Goal: Task Accomplishment & Management: Manage account settings

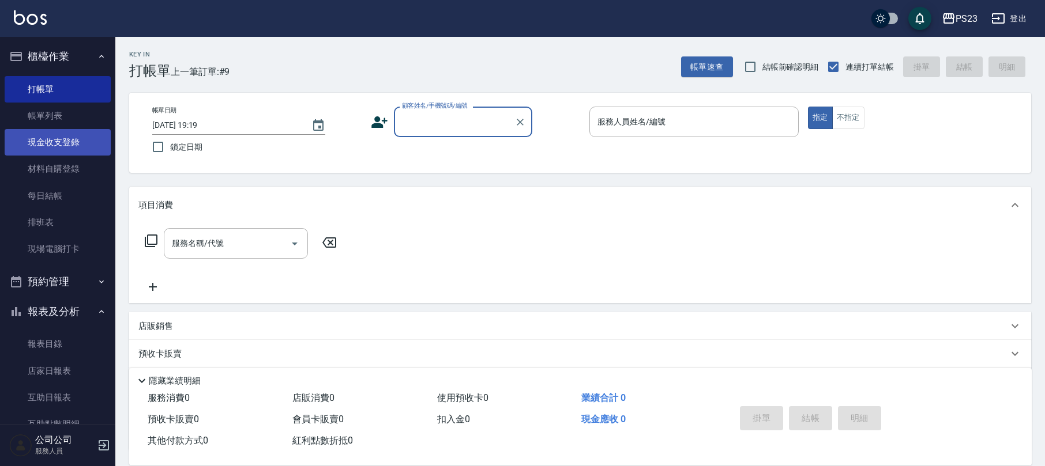
click at [62, 145] on link "現金收支登錄" at bounding box center [58, 142] width 106 height 27
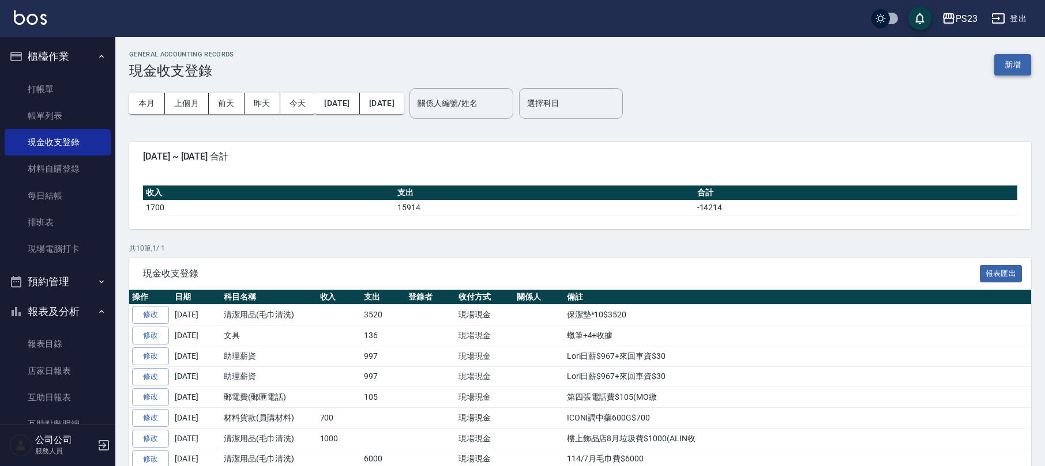
click at [1022, 60] on button "新增" at bounding box center [1012, 64] width 37 height 21
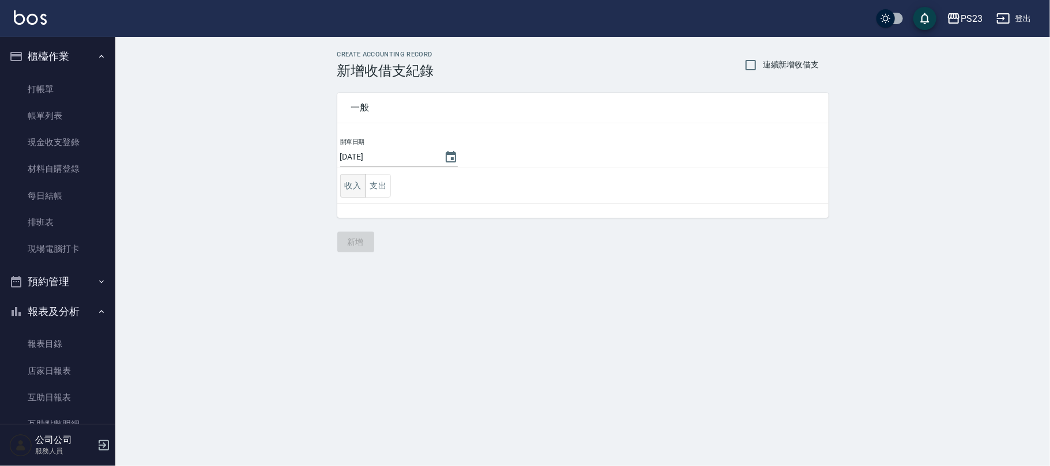
click at [349, 187] on button "收入" at bounding box center [353, 186] width 26 height 24
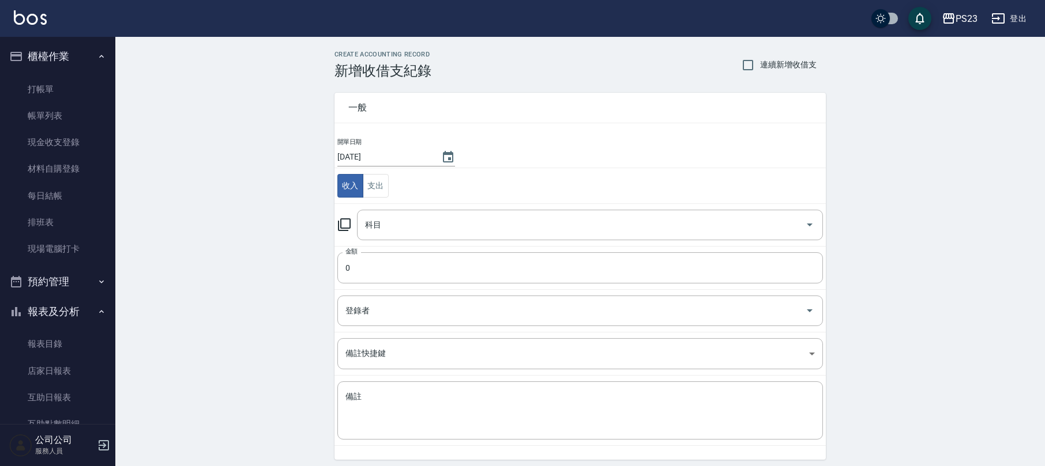
click at [349, 229] on icon at bounding box center [344, 225] width 14 height 14
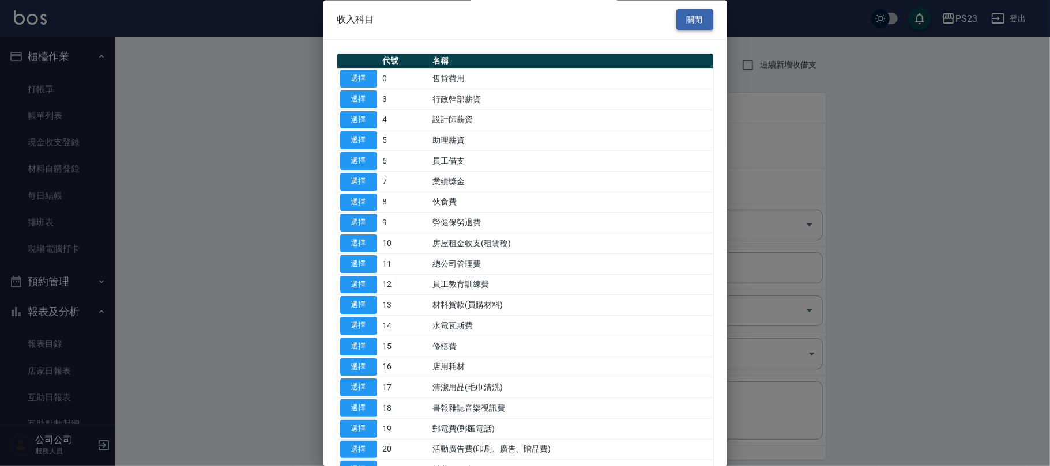
click at [690, 21] on button "關閉" at bounding box center [694, 19] width 37 height 21
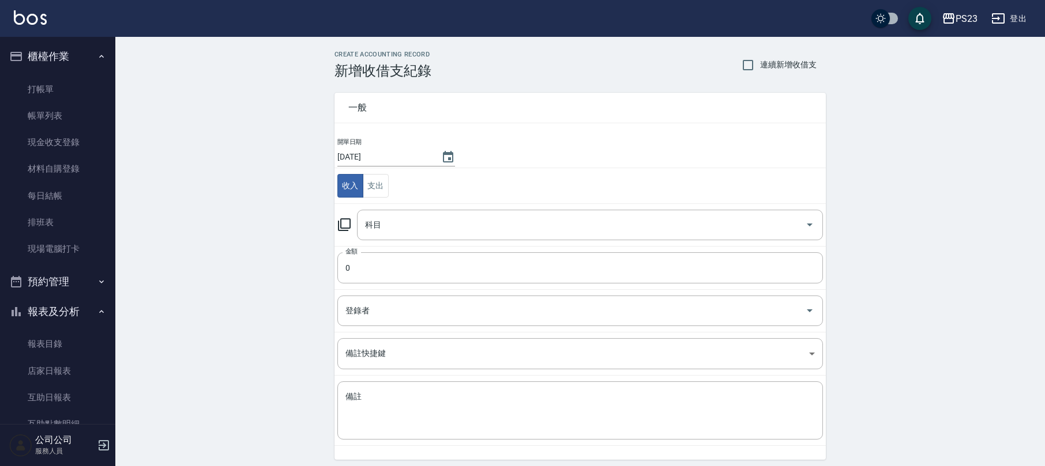
click at [472, 245] on td "科目 科目" at bounding box center [579, 224] width 491 height 43
click at [476, 233] on input "科目" at bounding box center [581, 225] width 438 height 20
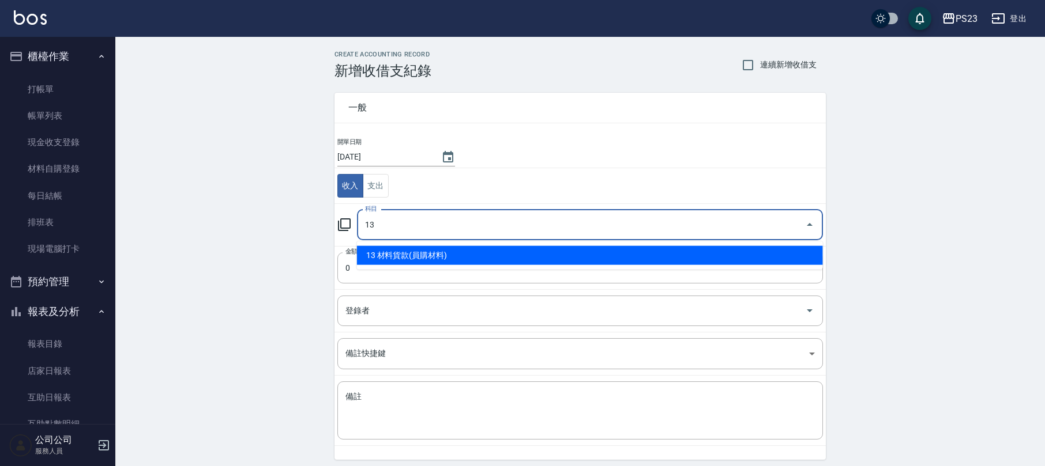
click at [512, 244] on ul "13 材料貨款(員購材料)" at bounding box center [590, 256] width 466 height 28
click at [501, 259] on li "13 材料貨款(員購材料)" at bounding box center [590, 255] width 466 height 19
type input "13 材料貨款(員購材料)"
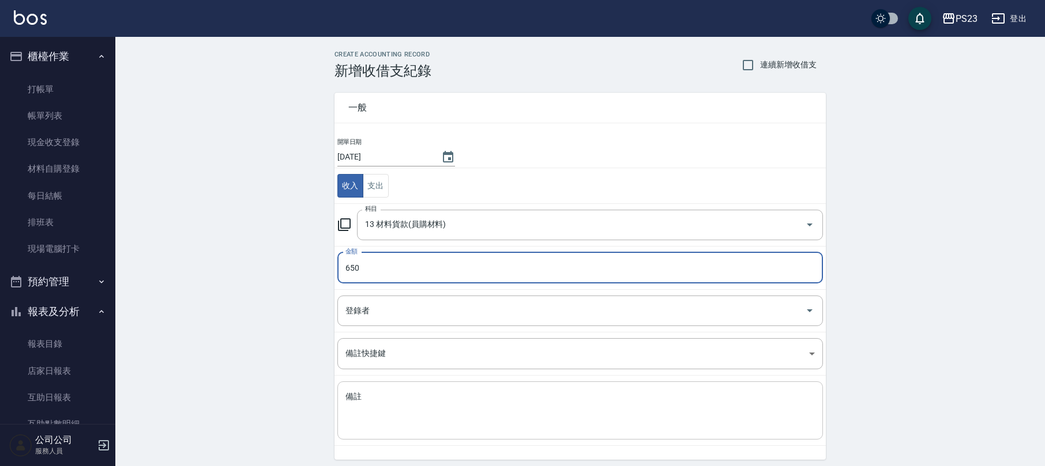
type input "650"
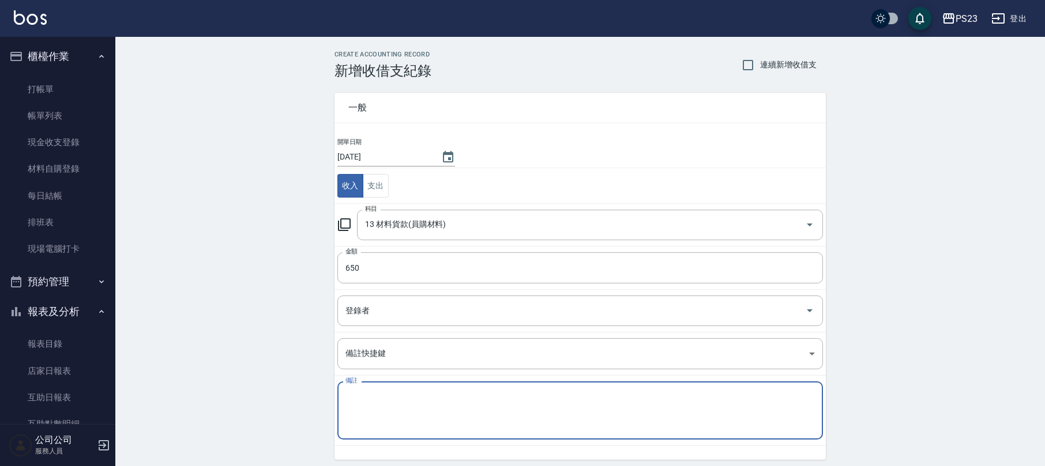
click at [450, 428] on textarea "備註" at bounding box center [579, 410] width 469 height 39
drag, startPoint x: 342, startPoint y: 402, endPoint x: 348, endPoint y: 404, distance: 6.6
click at [345, 402] on div "紫色洗$300+紫護$350 x 備註" at bounding box center [579, 411] width 485 height 58
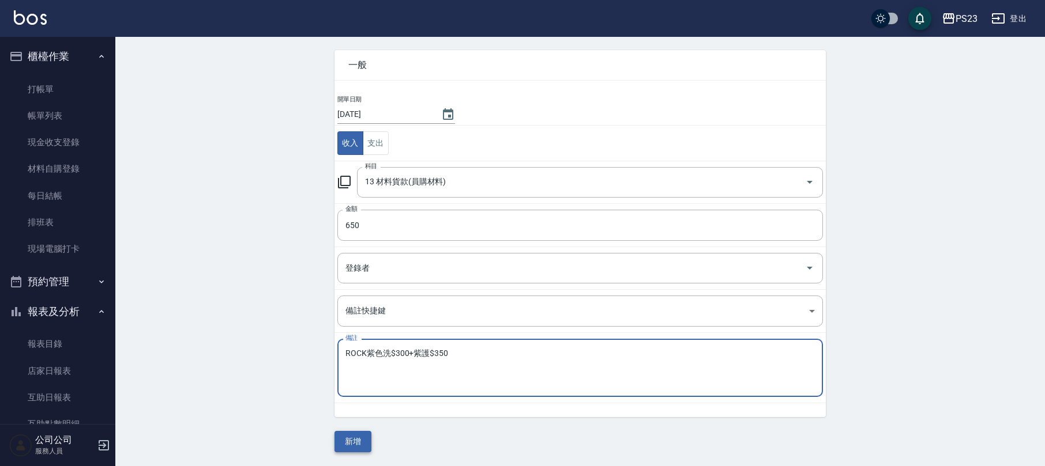
type textarea "ROCK紫色洗$300+紫護$350"
click at [356, 445] on button "新增" at bounding box center [352, 441] width 37 height 21
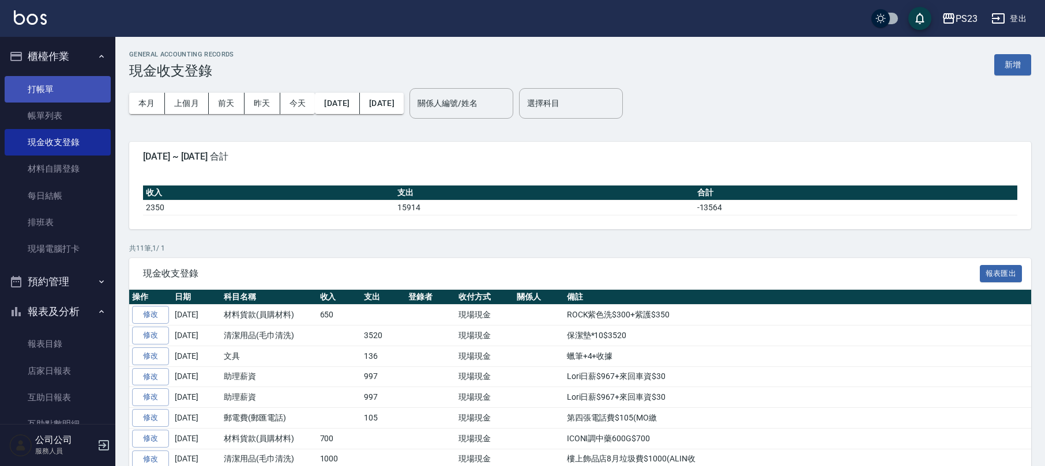
click at [58, 85] on link "打帳單" at bounding box center [58, 89] width 106 height 27
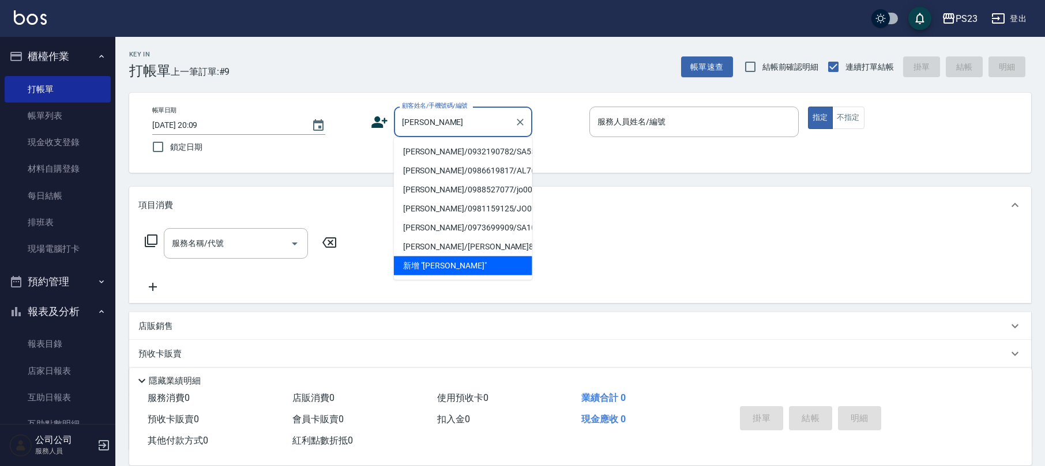
click at [487, 154] on li "[PERSON_NAME]/0932190782/SA5555" at bounding box center [463, 151] width 138 height 19
type input "[PERSON_NAME]/0932190782/SA5555"
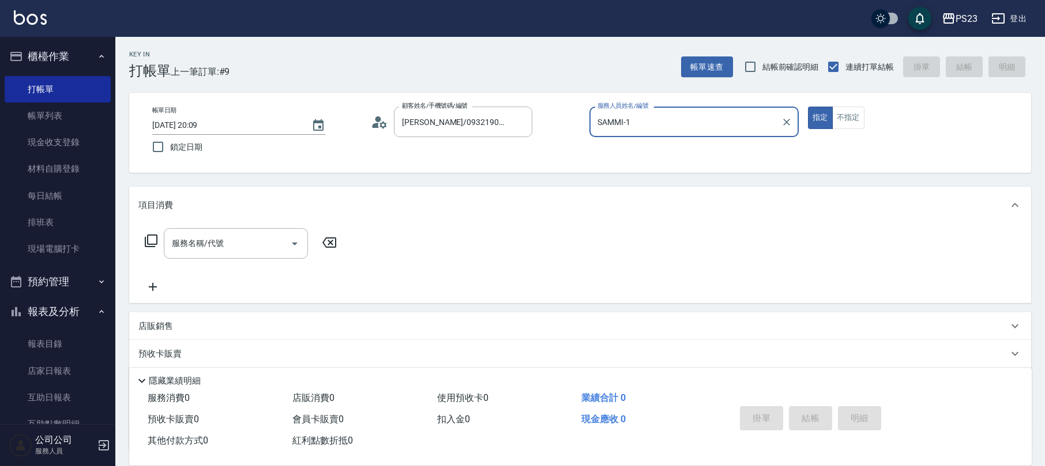
type input "SAMMI-1"
click at [206, 236] on input "服務名稱/代號" at bounding box center [227, 243] width 116 height 20
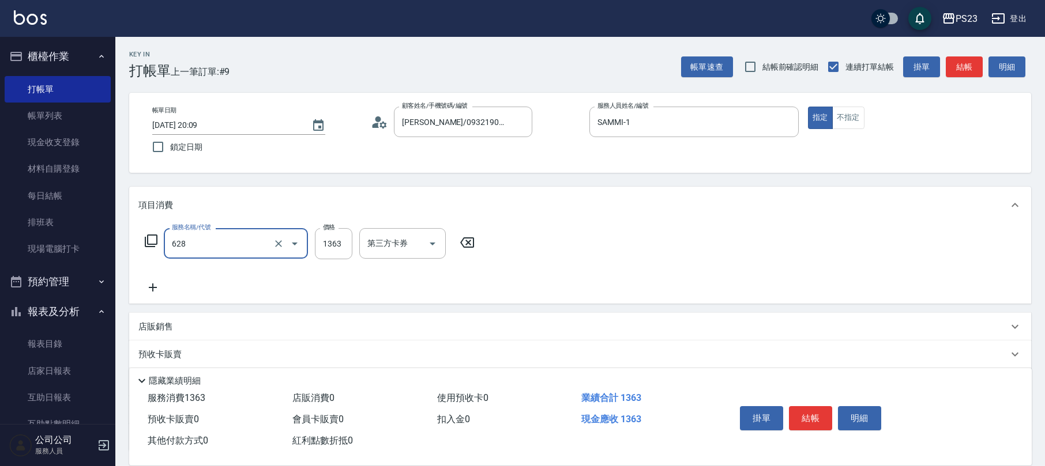
type input "中草藥2000(628)"
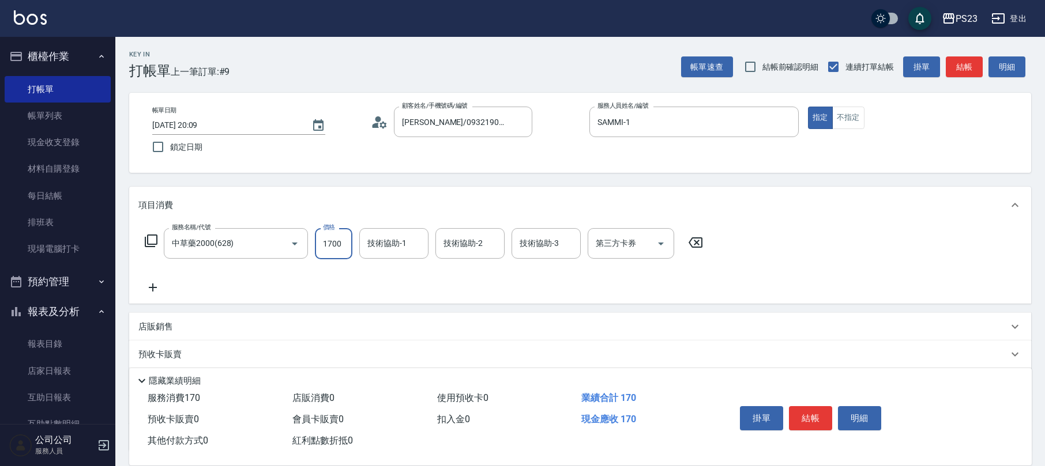
type input "1700"
type input "Flora-21"
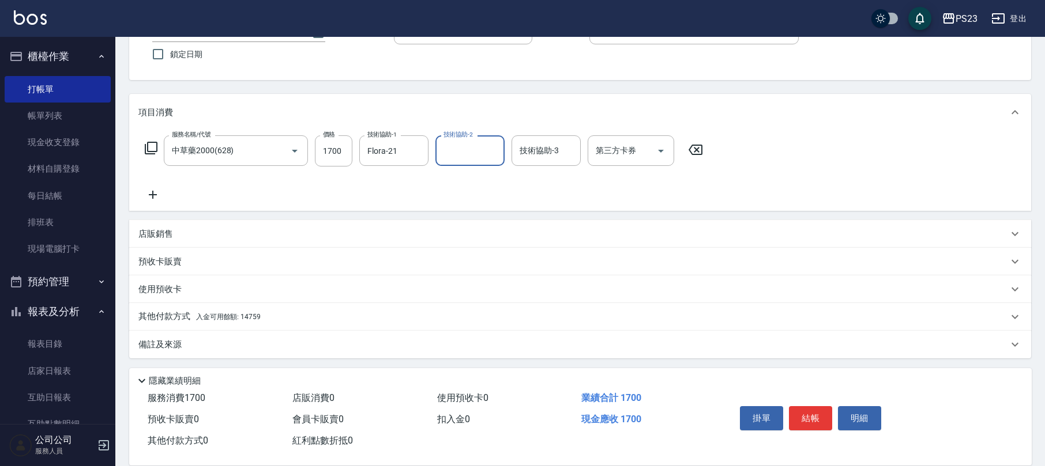
click at [235, 312] on p "其他付款方式 入金可用餘額: 14759" at bounding box center [199, 317] width 122 height 13
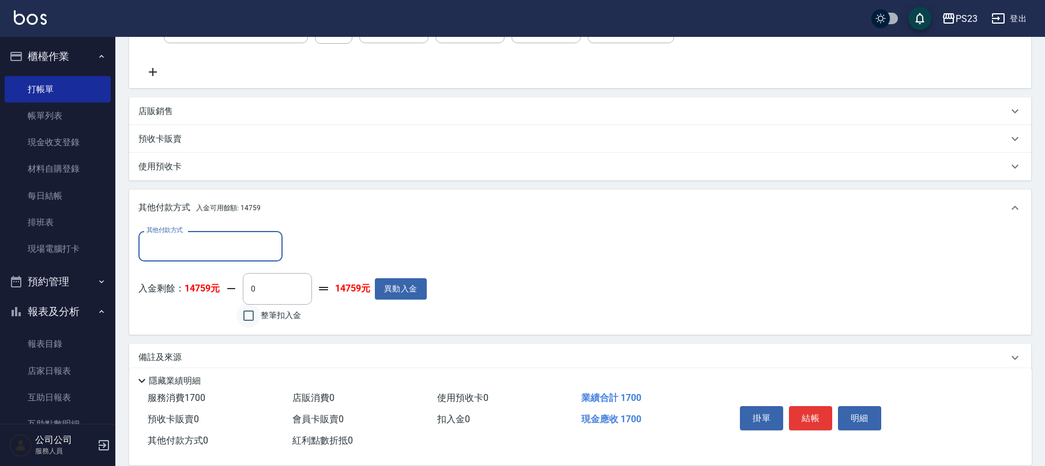
scroll to position [0, 0]
click at [293, 308] on label "整筆扣入金" at bounding box center [268, 316] width 65 height 24
click at [261, 308] on input "整筆扣入金" at bounding box center [248, 316] width 24 height 24
checkbox input "true"
type input "1700"
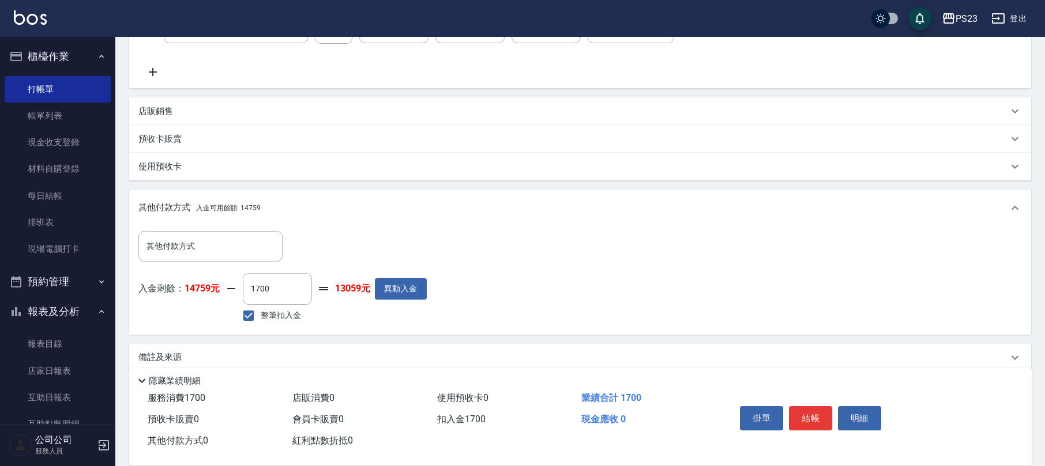
drag, startPoint x: 160, startPoint y: 355, endPoint x: 167, endPoint y: 356, distance: 6.9
click at [165, 356] on p "備註及來源" at bounding box center [159, 358] width 43 height 12
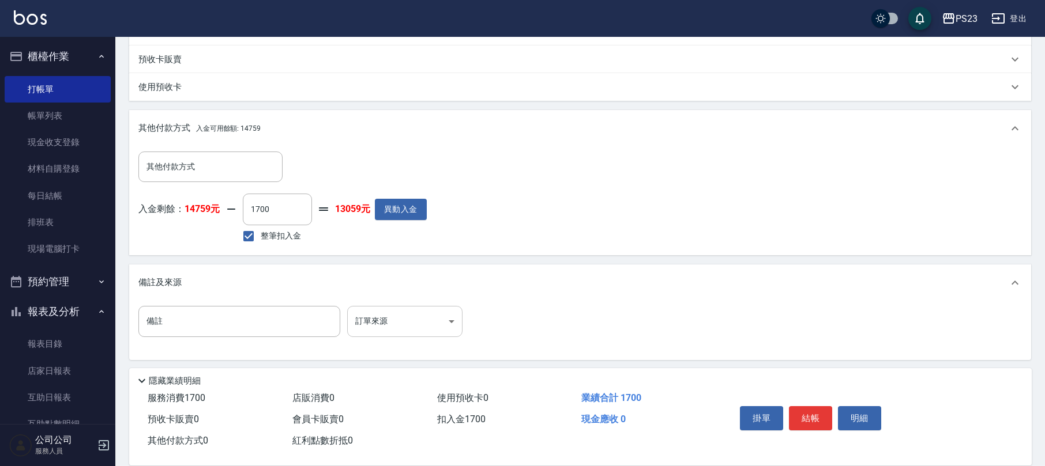
click at [440, 337] on body "PS23 登出 櫃檯作業 打帳單 帳單列表 現金收支登錄 材料自購登錄 每日結帳 排班表 現場電腦打卡 預約管理 預約管理 單日預約紀錄 單週預約紀錄 報表及…" at bounding box center [522, 87] width 1045 height 764
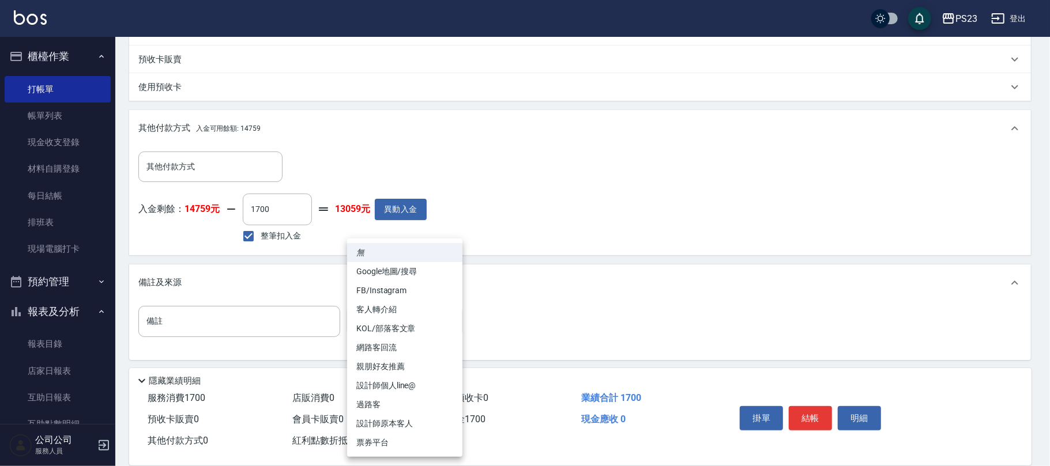
click at [397, 422] on li "設計師原本客人" at bounding box center [404, 423] width 115 height 19
type input "設計師原本客人"
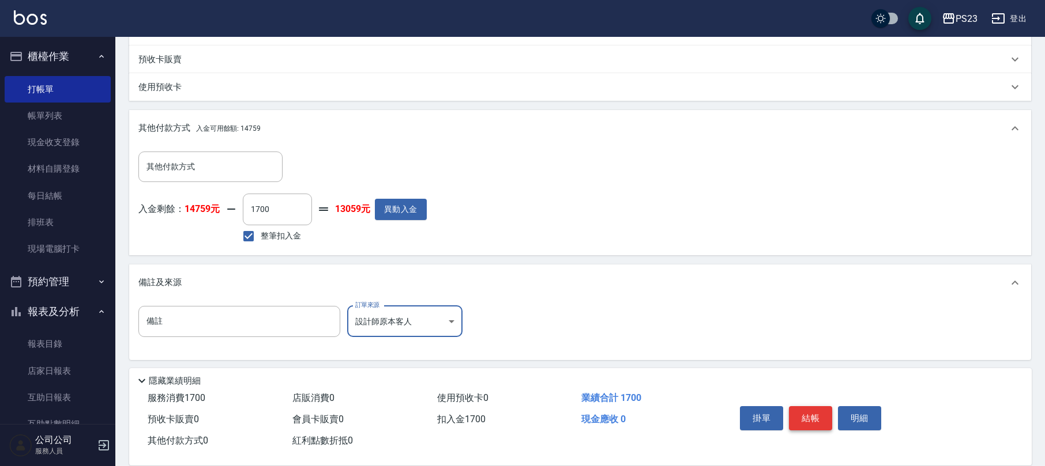
click at [816, 409] on button "結帳" at bounding box center [810, 418] width 43 height 24
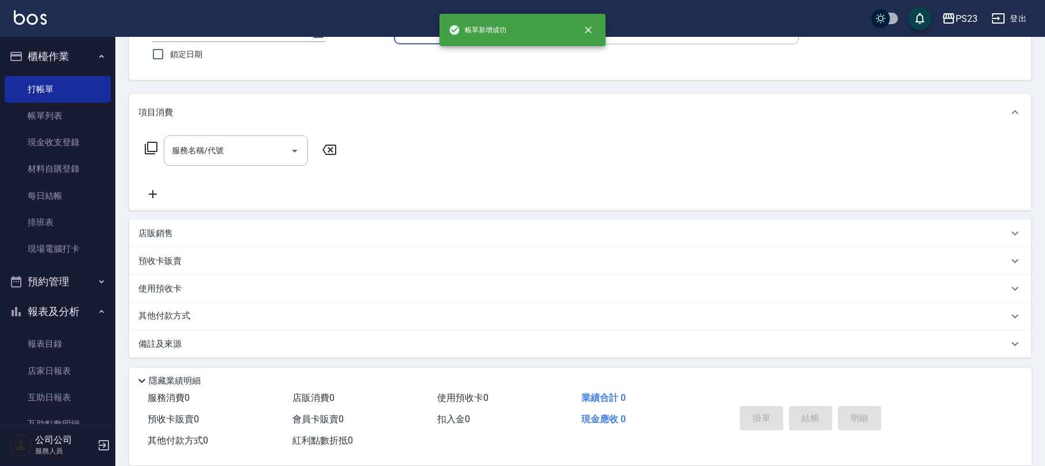
scroll to position [0, 0]
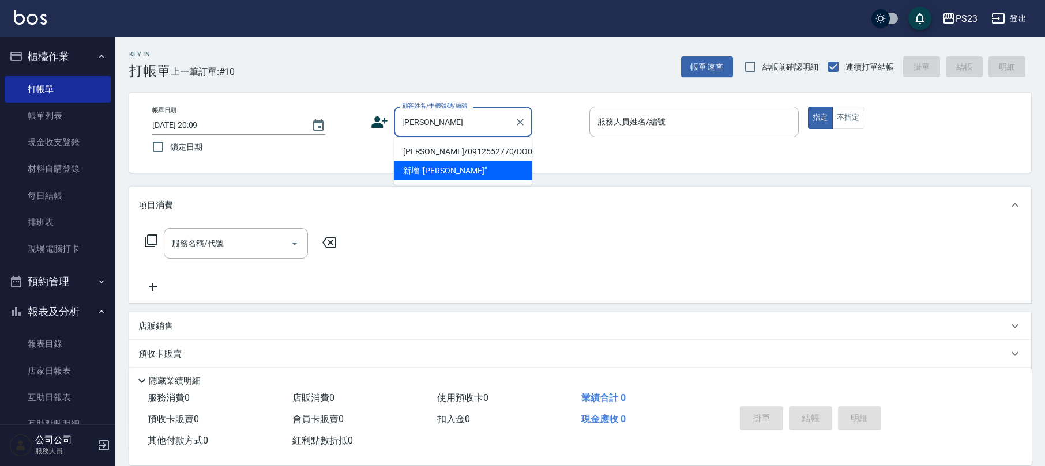
click at [473, 149] on li "[PERSON_NAME]/0912552770/DO0003" at bounding box center [463, 151] width 138 height 19
type input "[PERSON_NAME]/0912552770/DO0003"
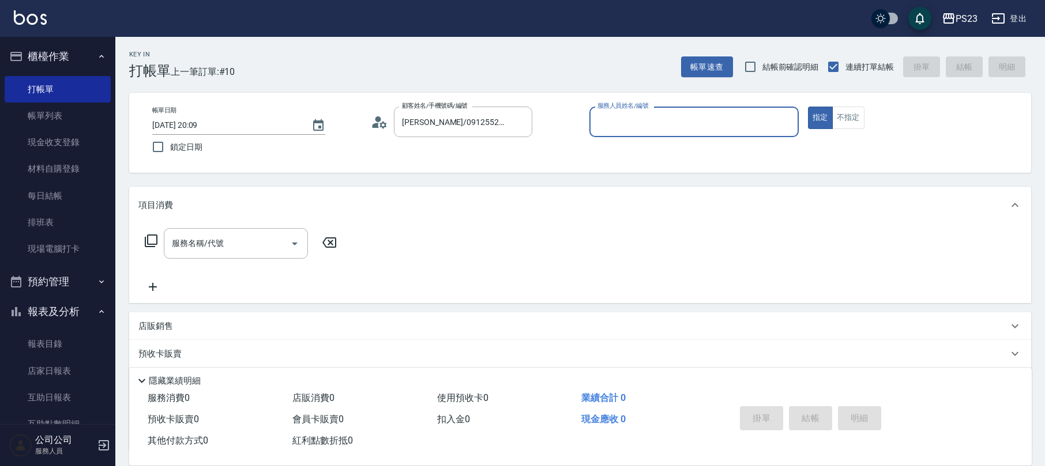
type input "Donna-75"
click at [266, 247] on input "服務名稱/代號" at bounding box center [227, 243] width 116 height 20
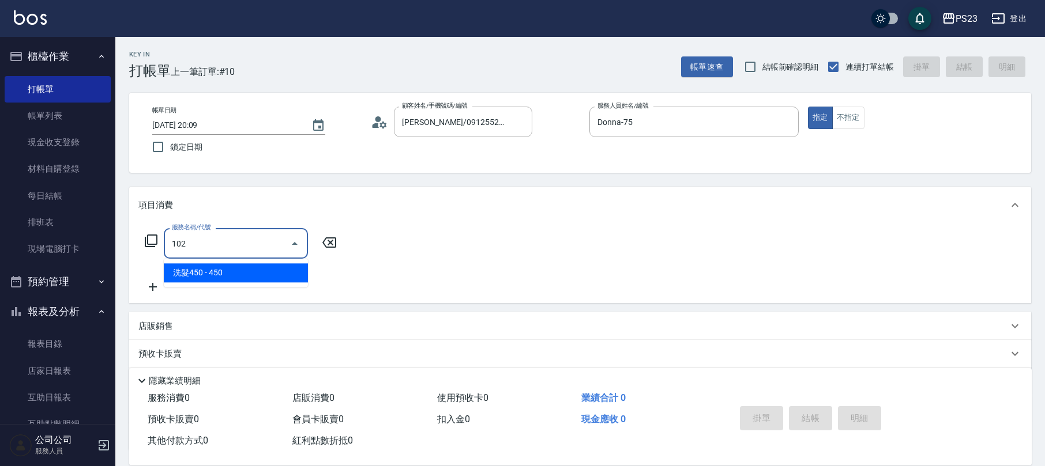
type input "洗髮450(102)"
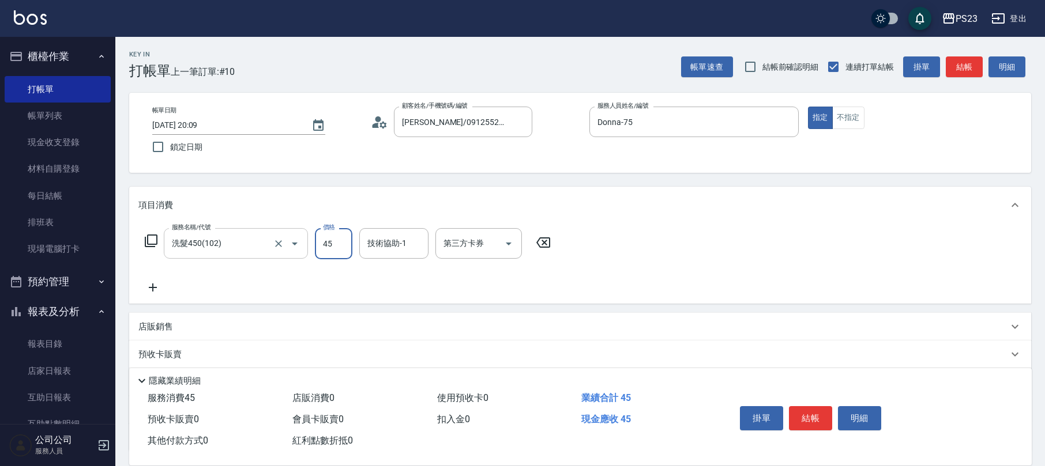
type input "450"
type input "Donna-75"
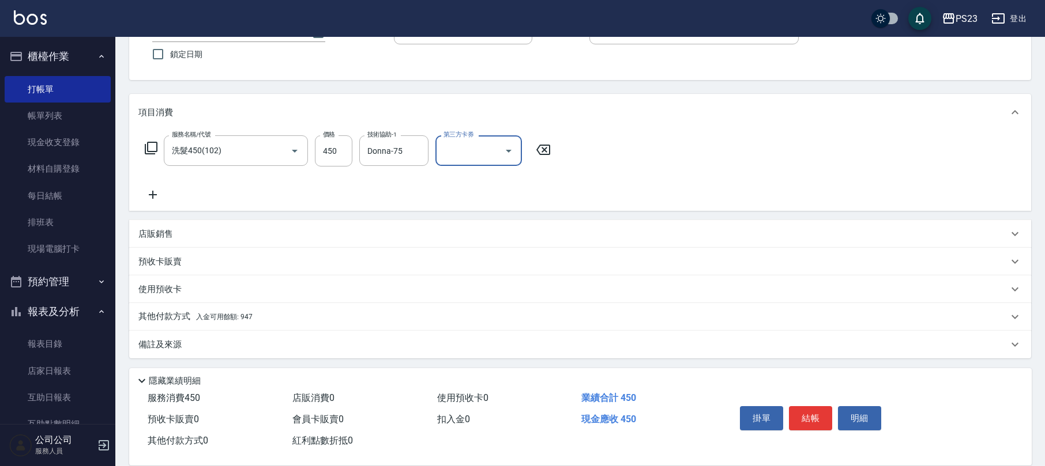
click at [214, 311] on p "其他付款方式 入金可用餘額: 947" at bounding box center [195, 317] width 114 height 13
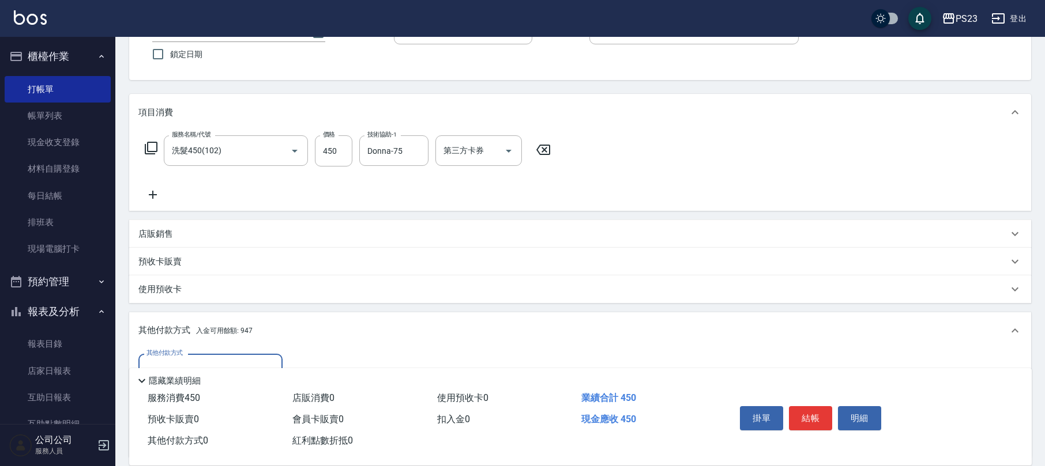
scroll to position [0, 0]
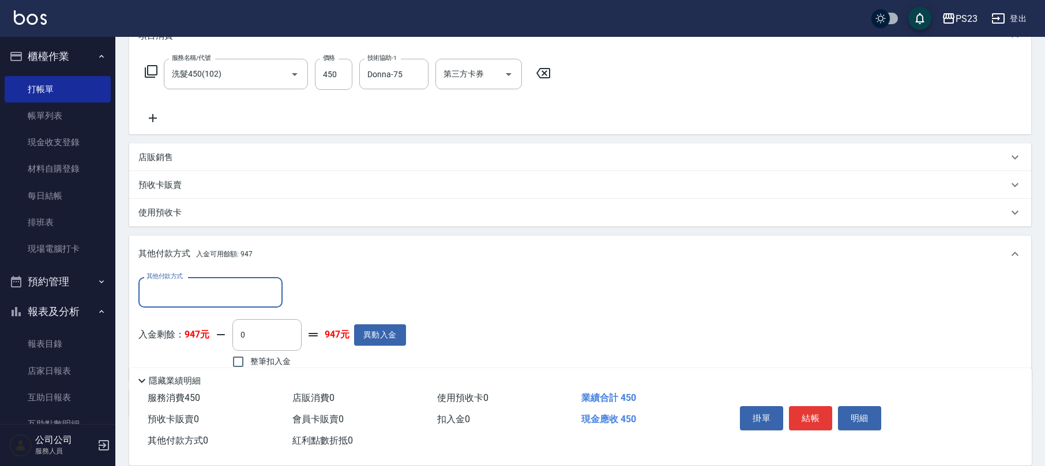
click at [263, 360] on span "整筆扣入金" at bounding box center [270, 362] width 40 height 12
click at [250, 360] on input "整筆扣入金" at bounding box center [238, 362] width 24 height 24
checkbox input "true"
type input "450"
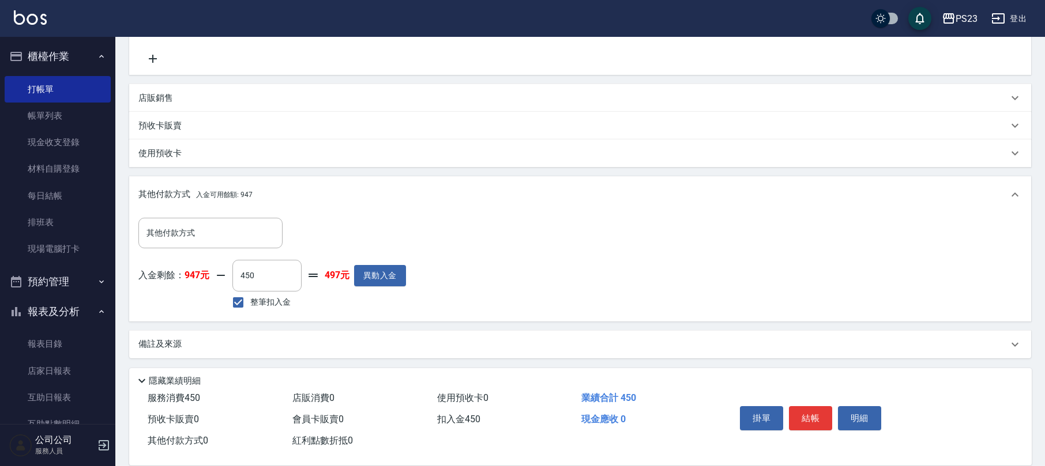
click at [252, 349] on div "備註及來源" at bounding box center [572, 344] width 869 height 12
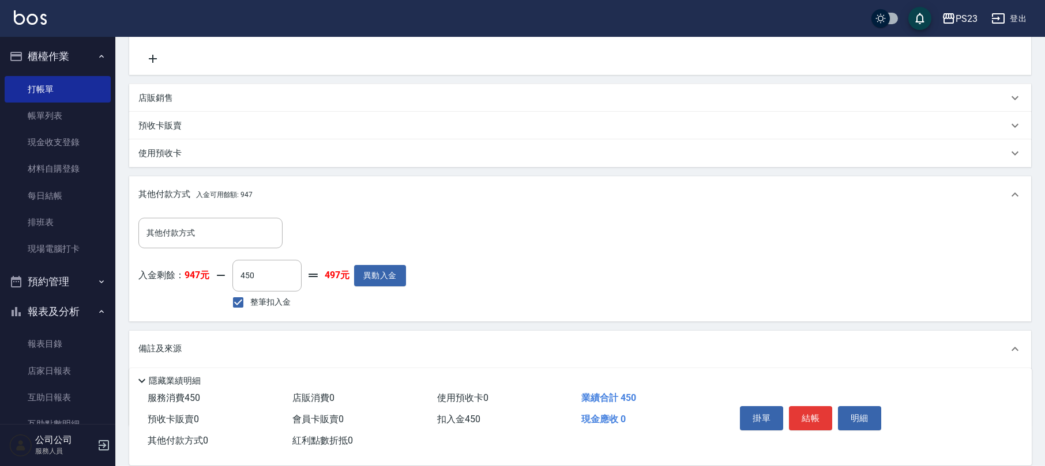
scroll to position [296, 0]
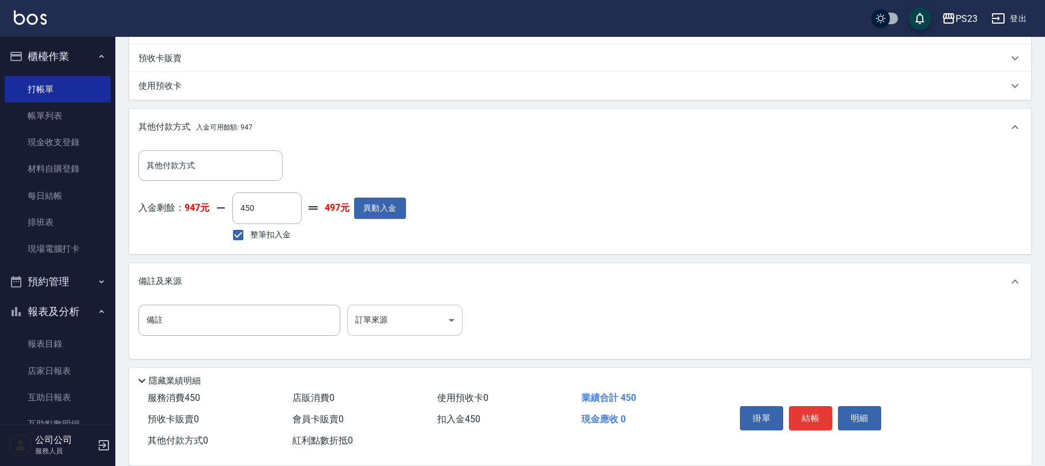
click at [439, 326] on body "PS23 登出 櫃檯作業 打帳單 帳單列表 現金收支登錄 材料自購登錄 每日結帳 排班表 現場電腦打卡 預約管理 預約管理 單日預約紀錄 單週預約紀錄 報表及…" at bounding box center [522, 86] width 1045 height 764
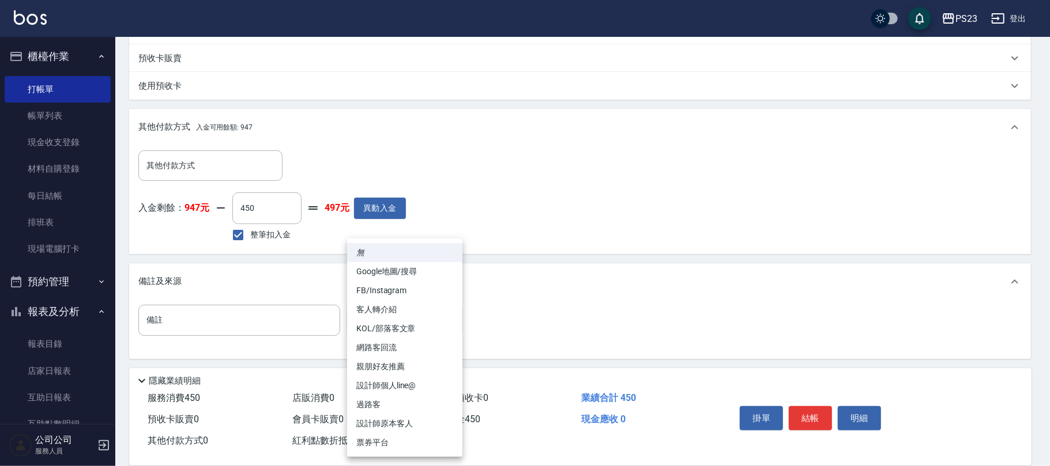
click at [401, 427] on li "設計師原本客人" at bounding box center [404, 423] width 115 height 19
type input "設計師原本客人"
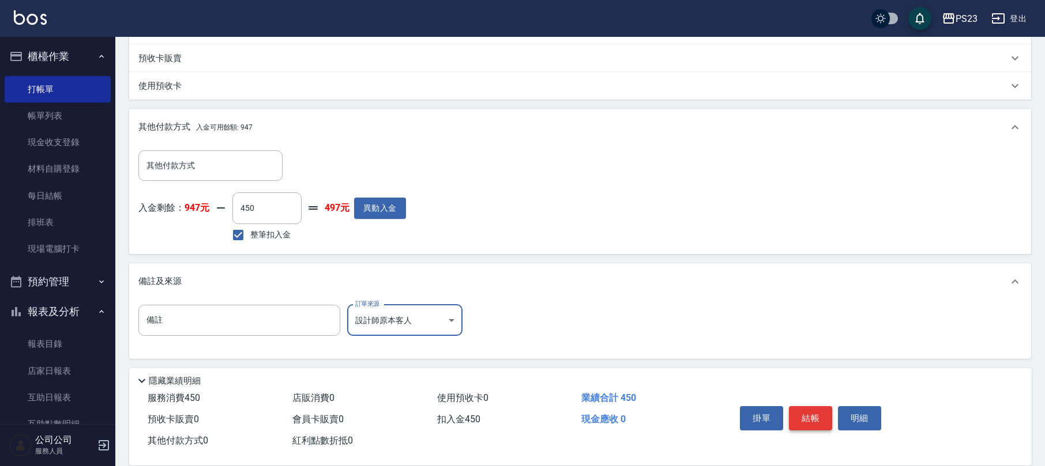
click at [812, 418] on button "結帳" at bounding box center [810, 418] width 43 height 24
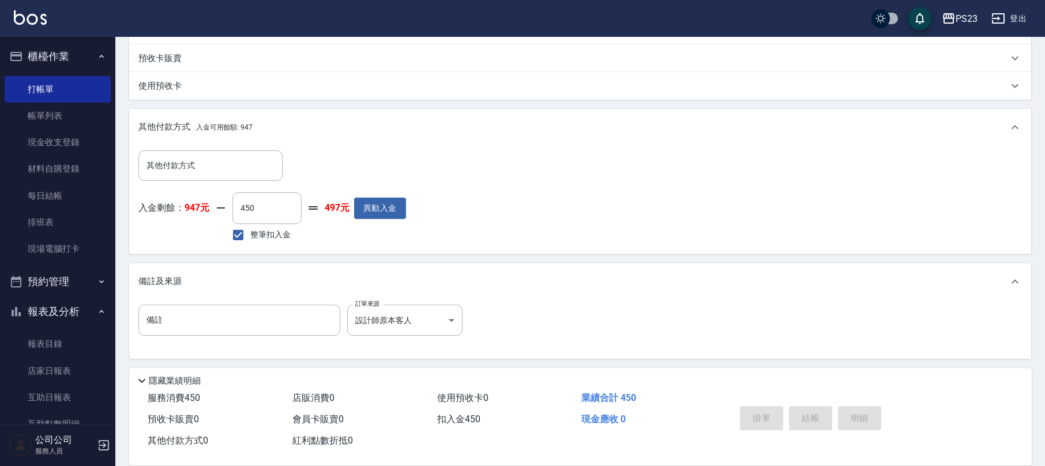
type input "[DATE] 20:10"
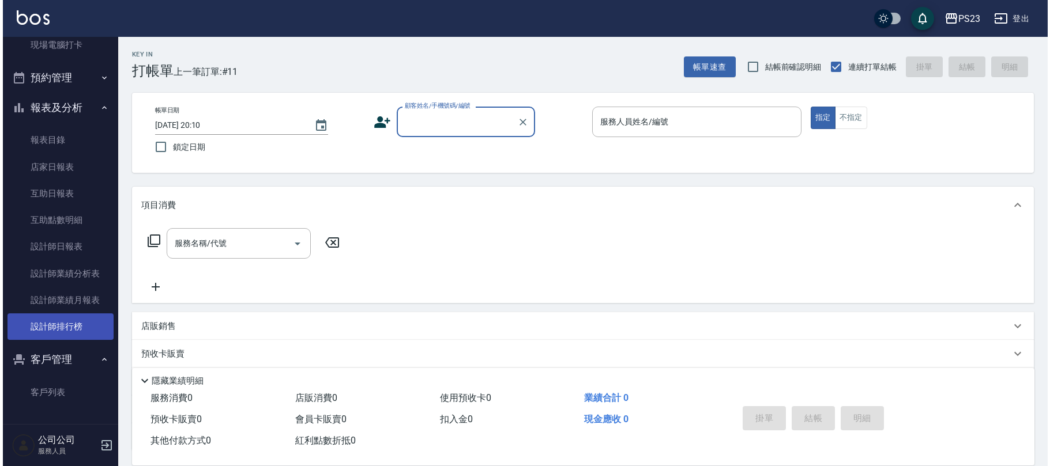
scroll to position [77, 0]
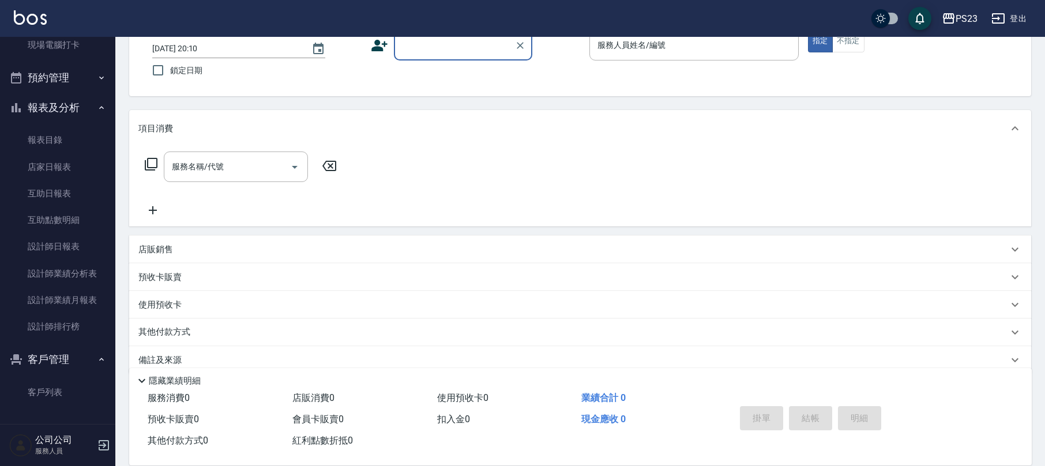
click at [374, 48] on icon at bounding box center [379, 46] width 16 height 12
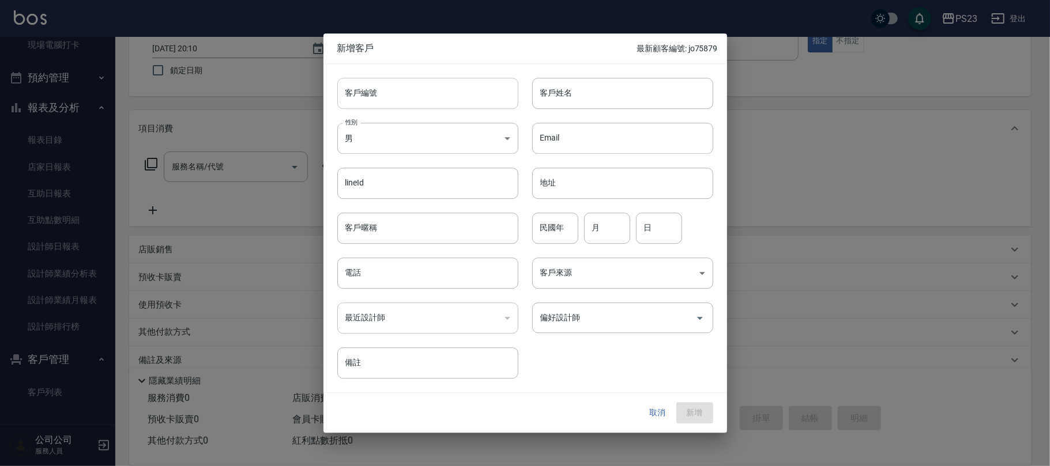
click at [423, 97] on input "客戶編號" at bounding box center [427, 93] width 181 height 31
type input "AL35597"
click at [411, 274] on input "電話" at bounding box center [427, 273] width 181 height 31
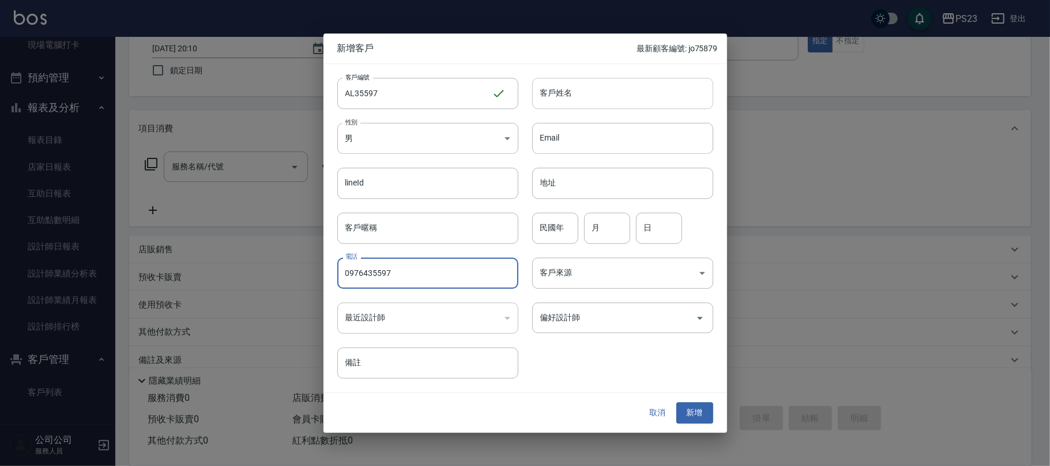
type input "0976435597"
click at [602, 92] on input "客戶姓名" at bounding box center [622, 93] width 181 height 31
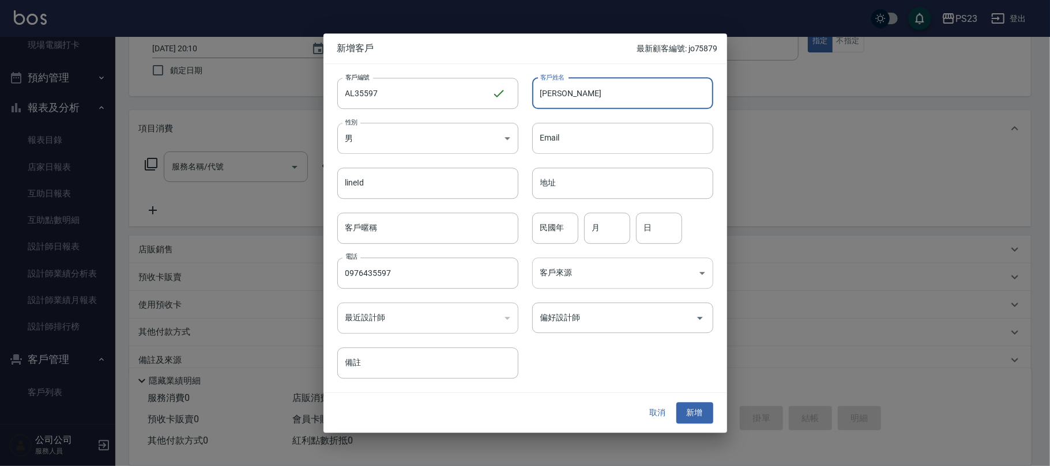
type input "[PERSON_NAME]"
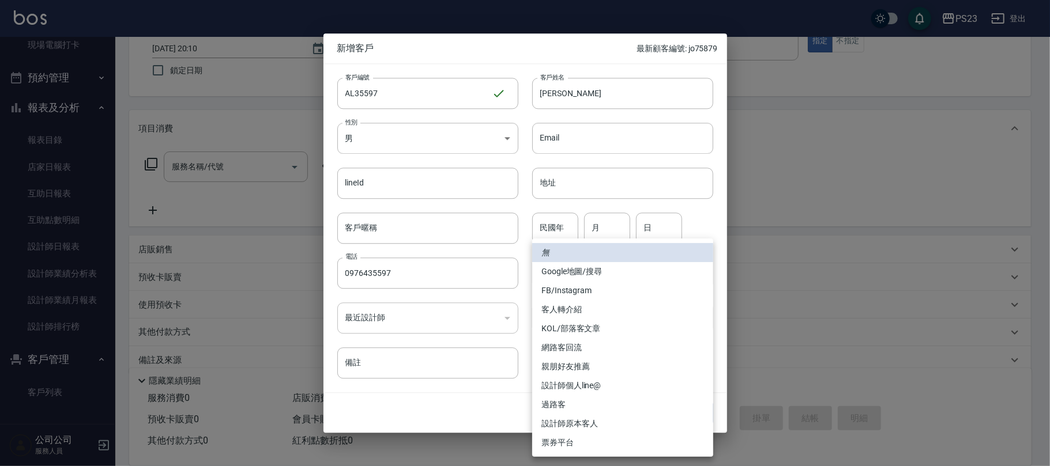
click at [585, 271] on body "PS23 登出 櫃檯作業 打帳單 帳單列表 現金收支登錄 材料自購登錄 每日結帳 排班表 現場電腦打卡 預約管理 預約管理 單日預約紀錄 單週預約紀錄 報表及…" at bounding box center [525, 202] width 1050 height 559
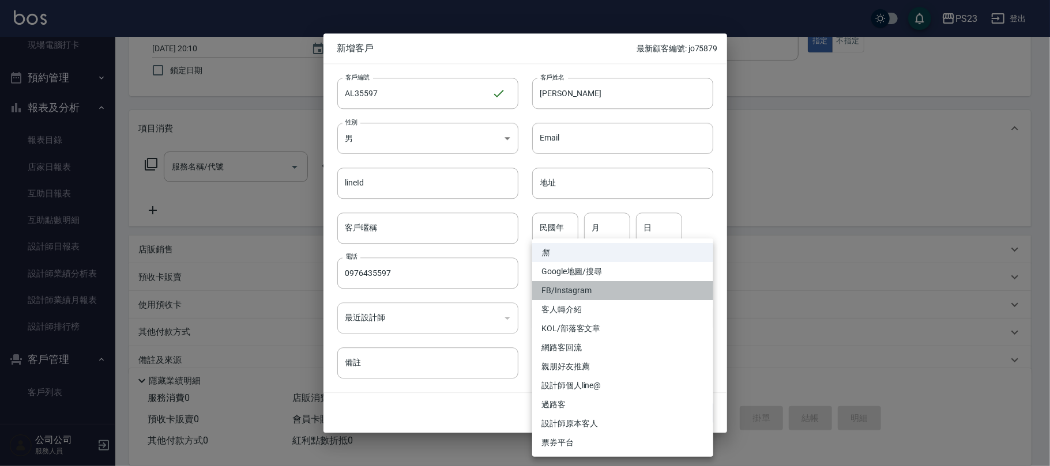
click at [579, 286] on li "FB/Instagram" at bounding box center [622, 290] width 181 height 19
type input "FB/Instagram"
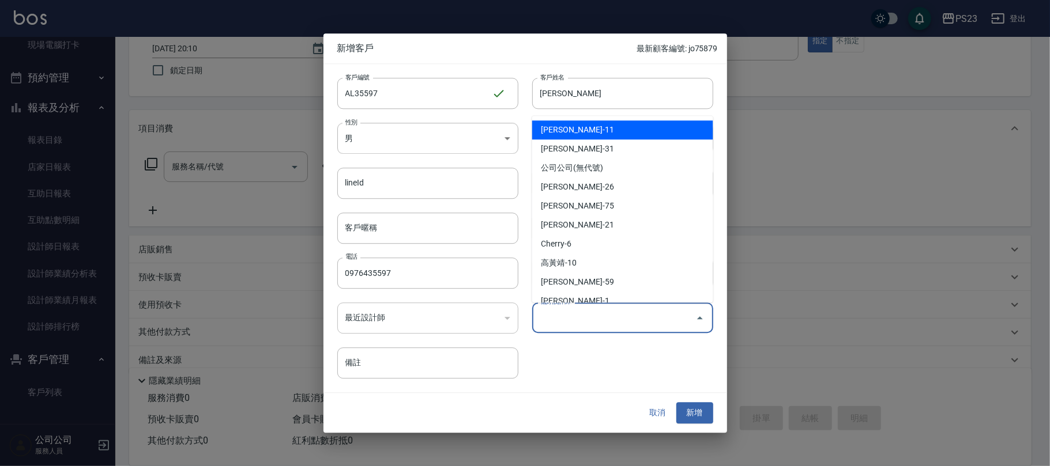
click at [582, 317] on input "偏好設計師" at bounding box center [613, 318] width 153 height 20
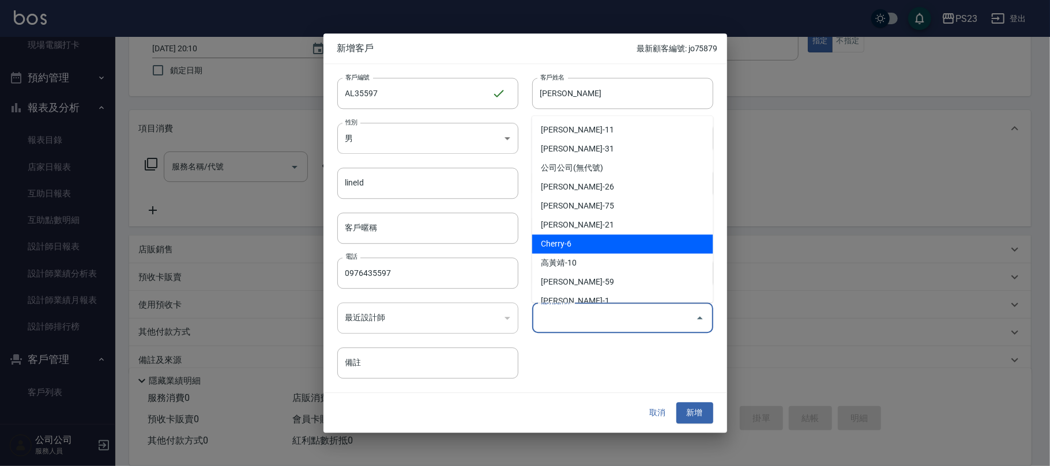
scroll to position [70, 0]
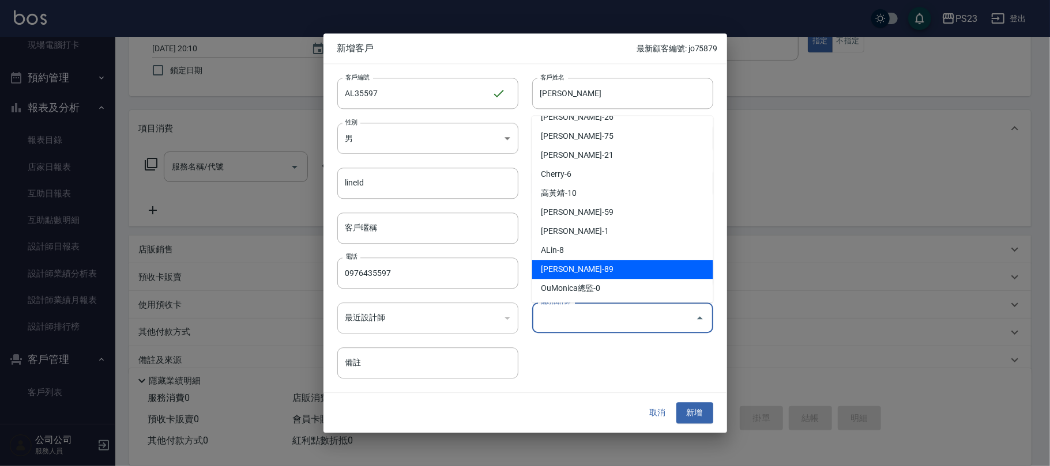
click at [587, 261] on li "[PERSON_NAME]-89" at bounding box center [622, 270] width 181 height 19
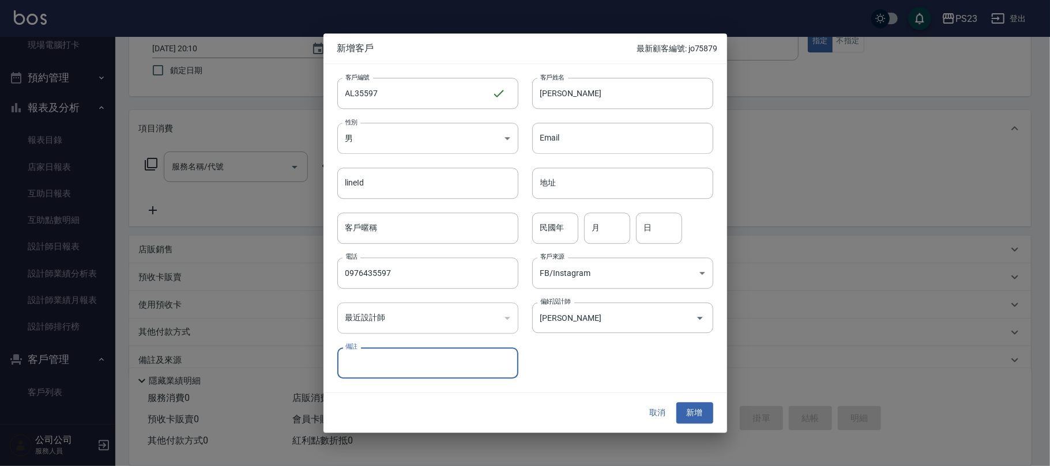
click at [582, 302] on div "偏好設計師 [PERSON_NAME] 偏好設計師" at bounding box center [615, 311] width 195 height 45
click at [571, 316] on input "[PERSON_NAME]" at bounding box center [606, 318] width 138 height 20
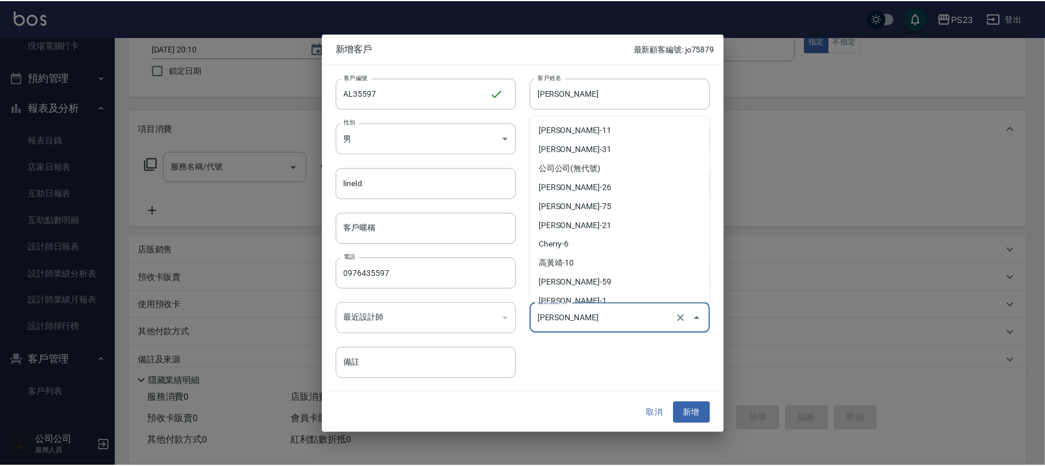
scroll to position [46, 0]
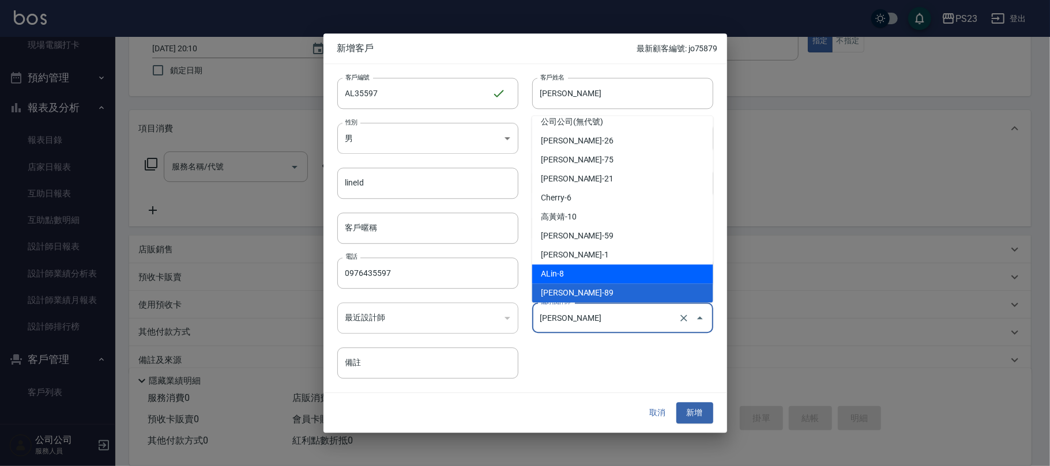
click at [572, 268] on li "ALin-8" at bounding box center [622, 274] width 181 height 19
type input "ALin"
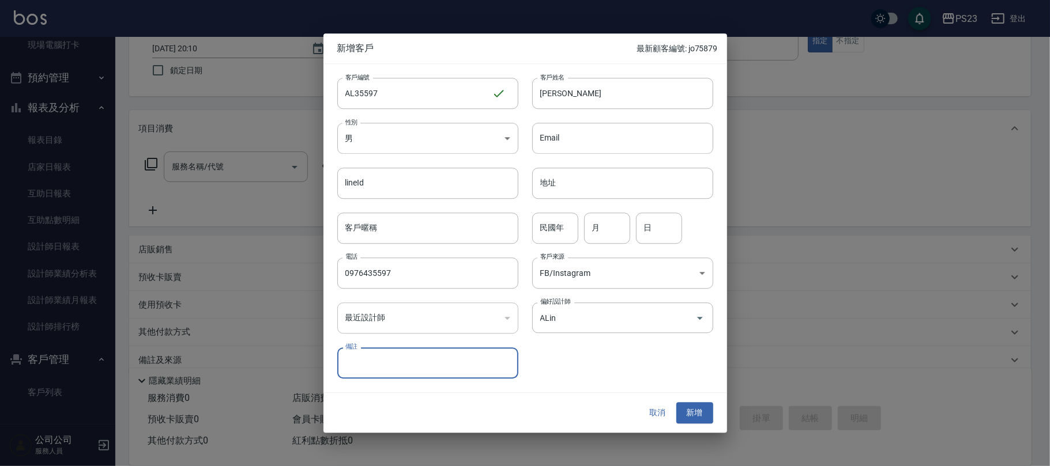
click at [692, 411] on button "新增" at bounding box center [694, 413] width 37 height 21
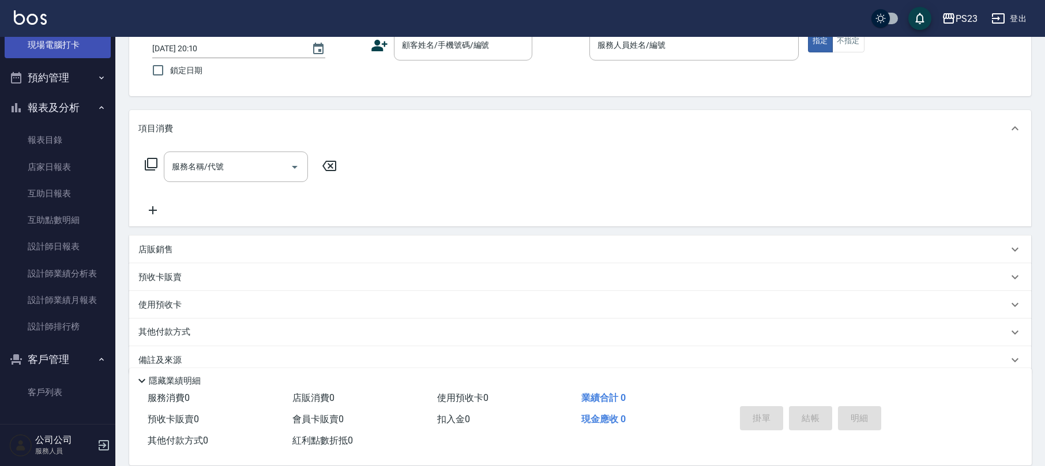
click at [61, 46] on link "現場電腦打卡" at bounding box center [58, 45] width 106 height 27
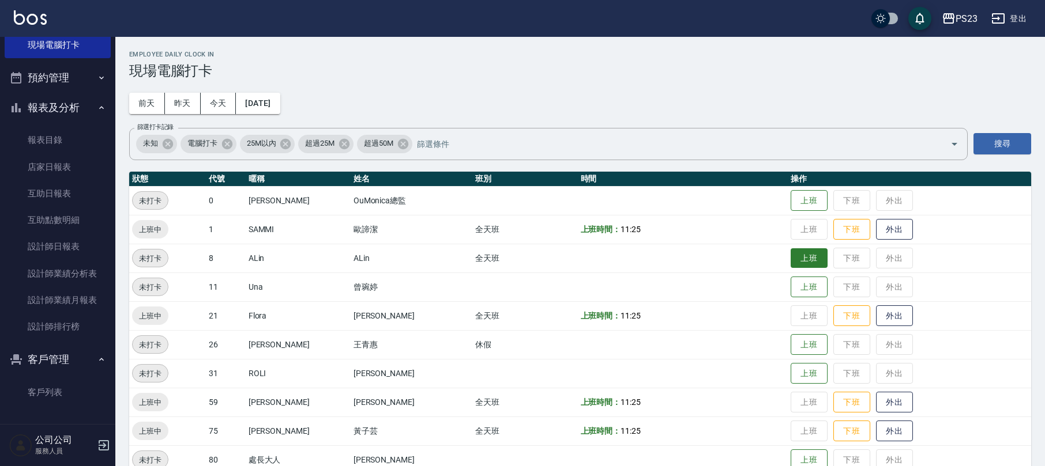
click at [790, 262] on button "上班" at bounding box center [808, 258] width 37 height 20
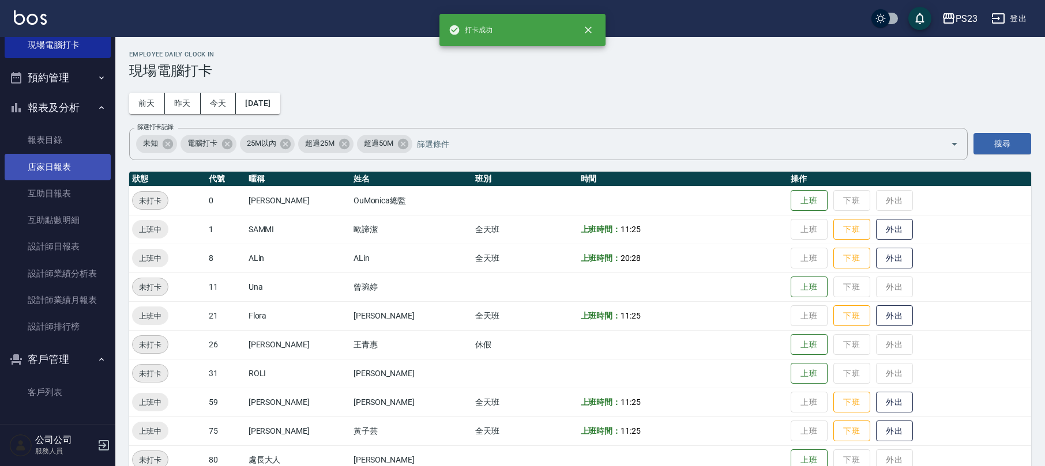
click at [85, 157] on link "店家日報表" at bounding box center [58, 167] width 106 height 27
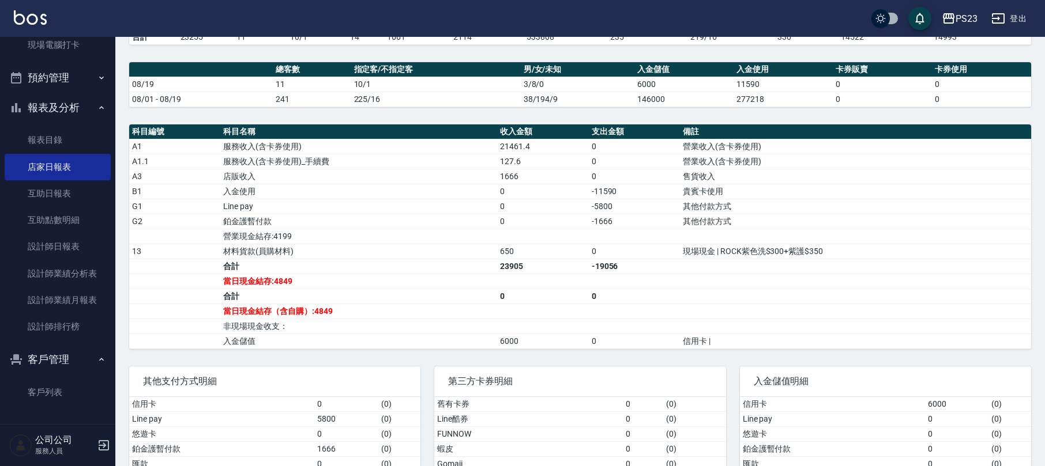
scroll to position [384, 0]
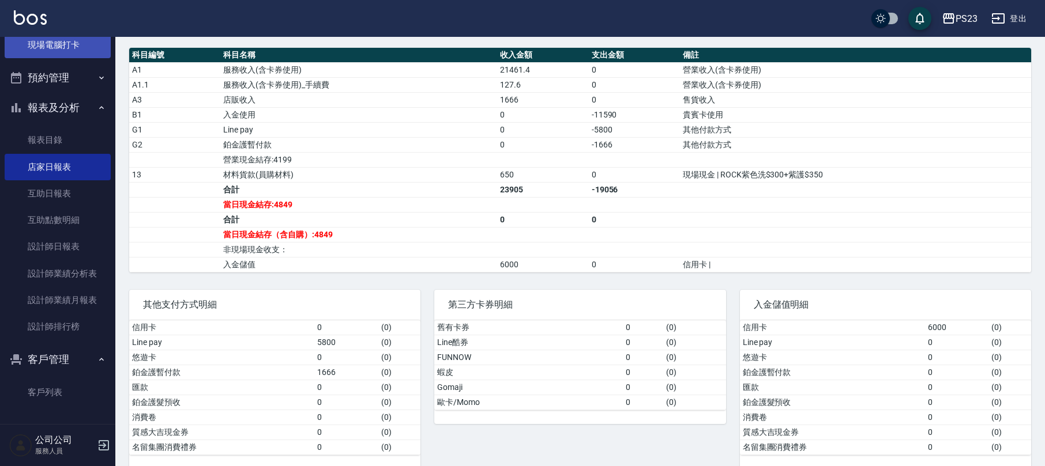
click at [28, 42] on link "現場電腦打卡" at bounding box center [58, 45] width 106 height 27
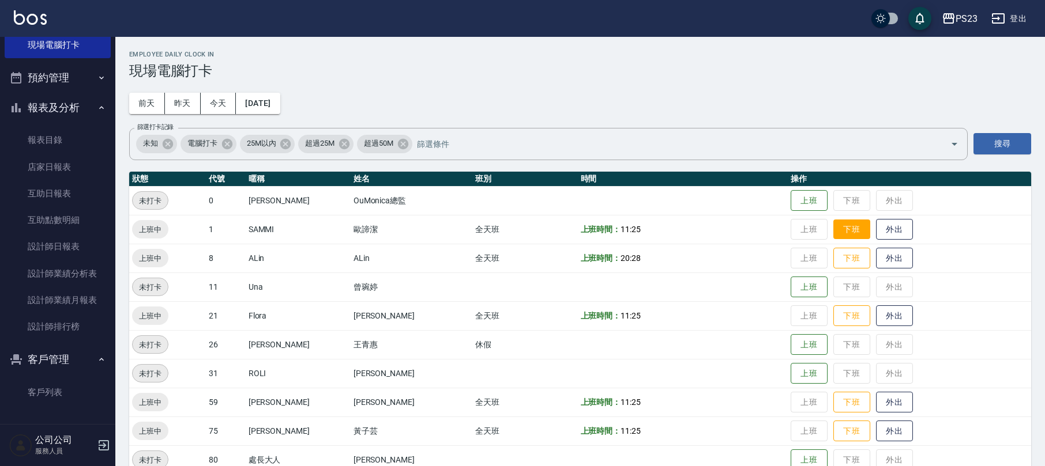
click at [847, 231] on button "下班" at bounding box center [851, 230] width 37 height 20
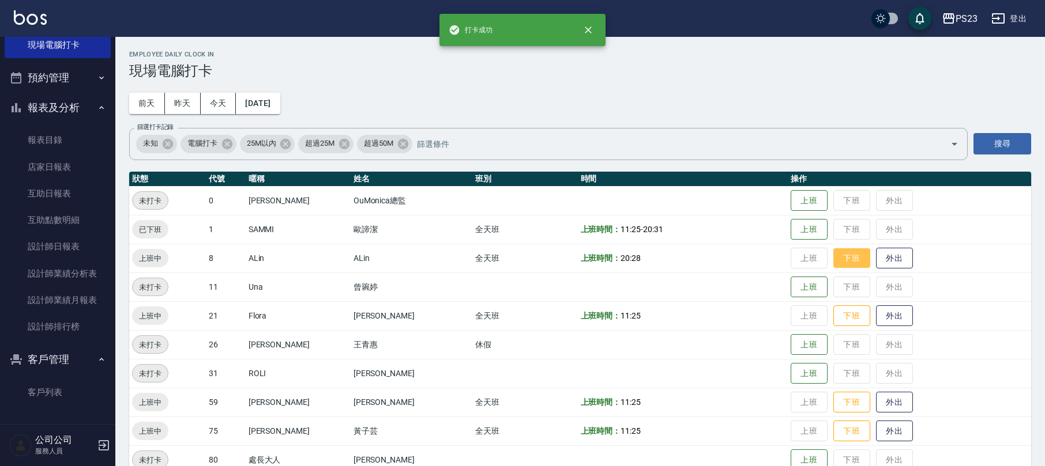
click at [836, 258] on button "下班" at bounding box center [851, 258] width 37 height 20
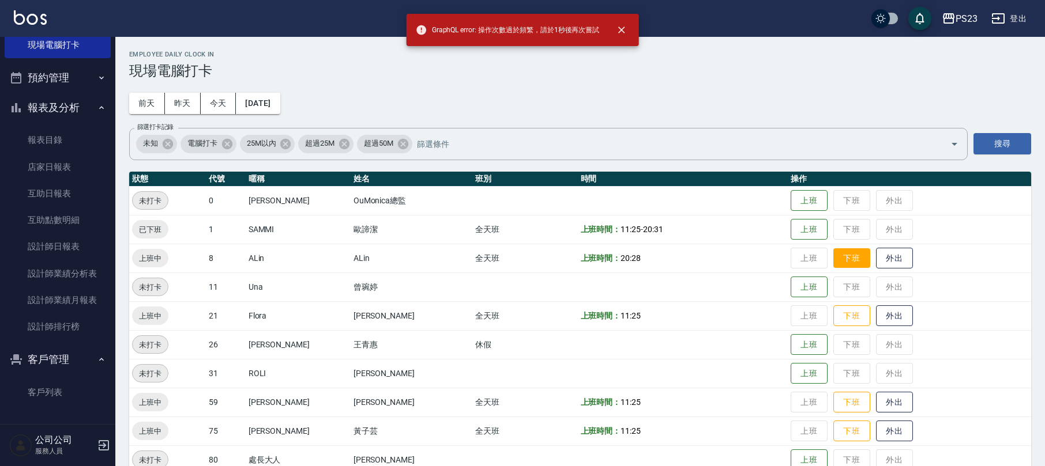
click at [838, 263] on button "下班" at bounding box center [851, 258] width 37 height 20
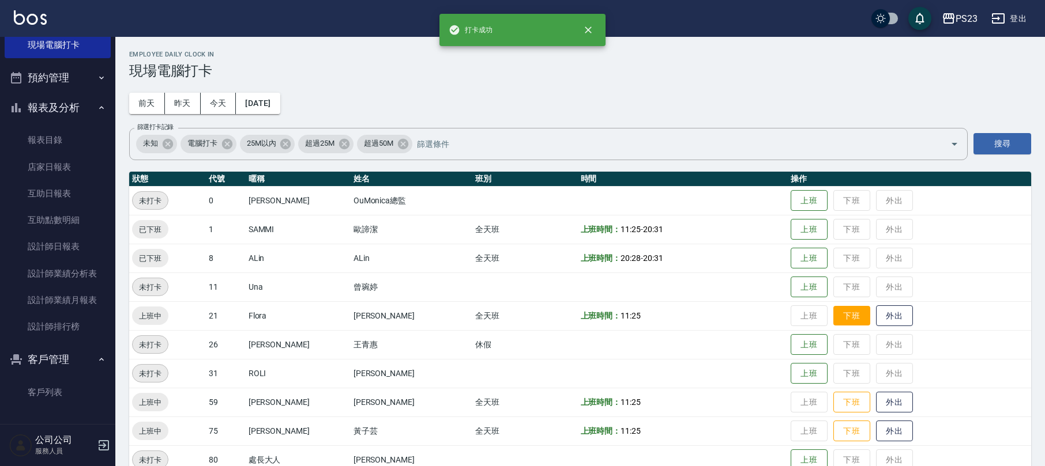
click at [844, 316] on button "下班" at bounding box center [851, 316] width 37 height 20
click at [842, 399] on button "下班" at bounding box center [851, 403] width 37 height 20
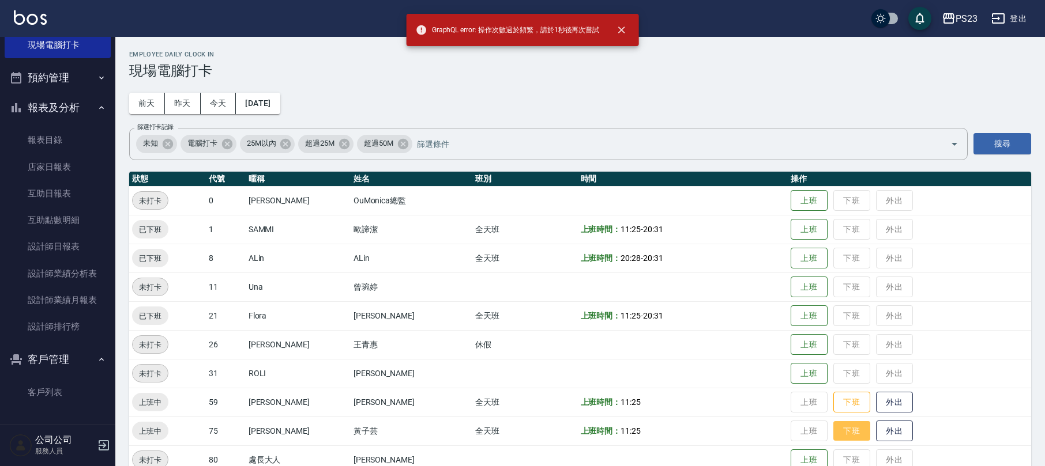
click at [838, 425] on button "下班" at bounding box center [851, 431] width 37 height 20
click at [844, 404] on button "下班" at bounding box center [851, 403] width 37 height 20
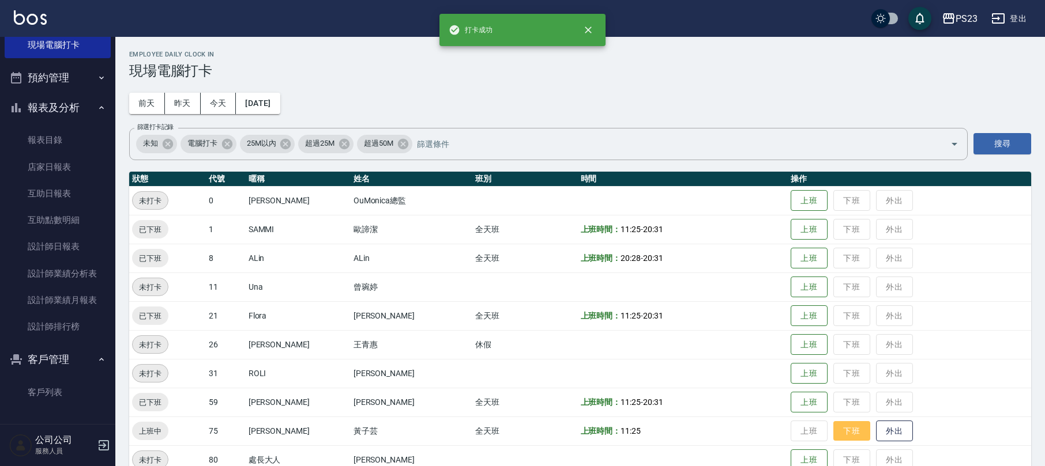
click at [842, 434] on button "下班" at bounding box center [851, 431] width 37 height 20
